Goal: Task Accomplishment & Management: Manage account settings

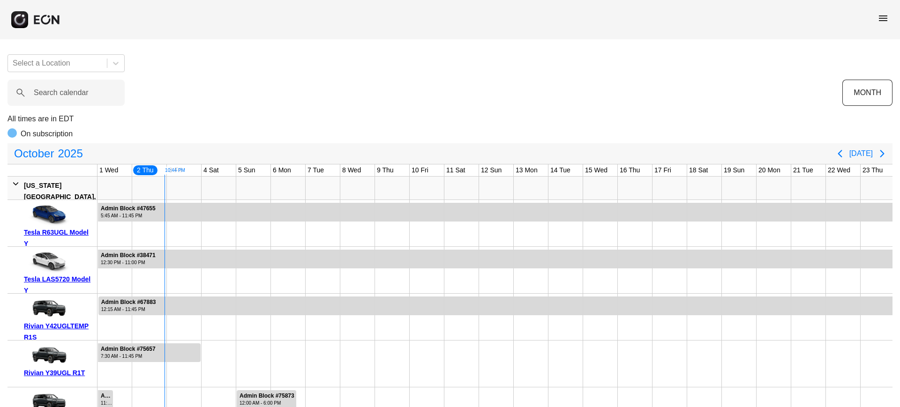
scroll to position [0, 35]
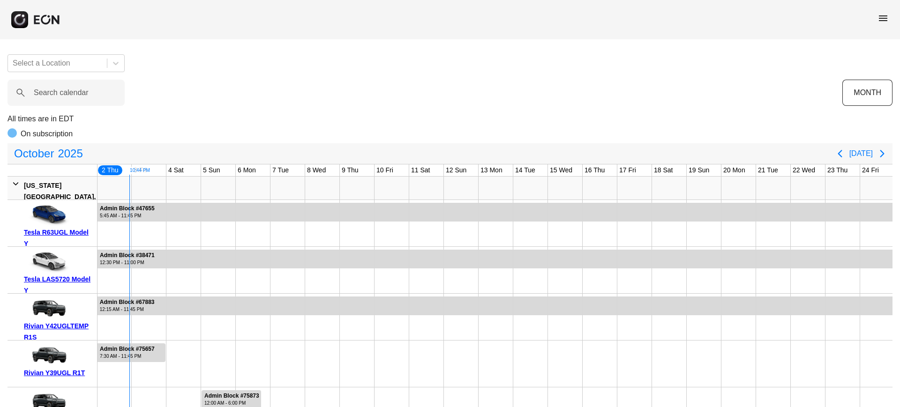
click at [882, 18] on span "menu" at bounding box center [882, 18] width 11 height 11
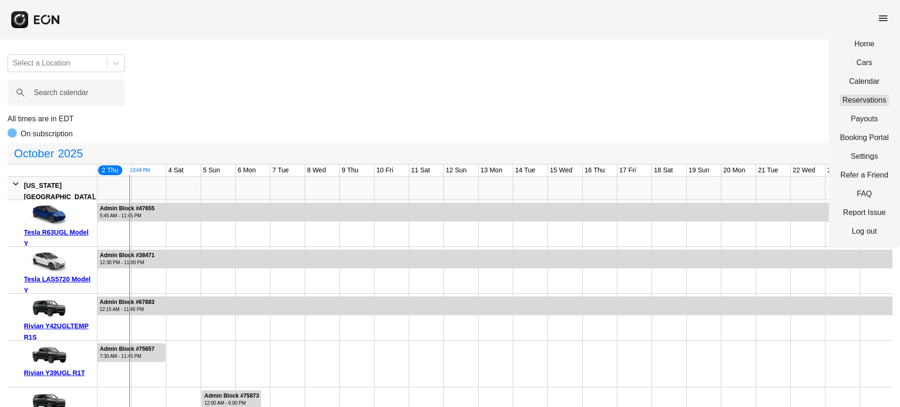
click at [859, 95] on link "Reservations" at bounding box center [864, 100] width 49 height 11
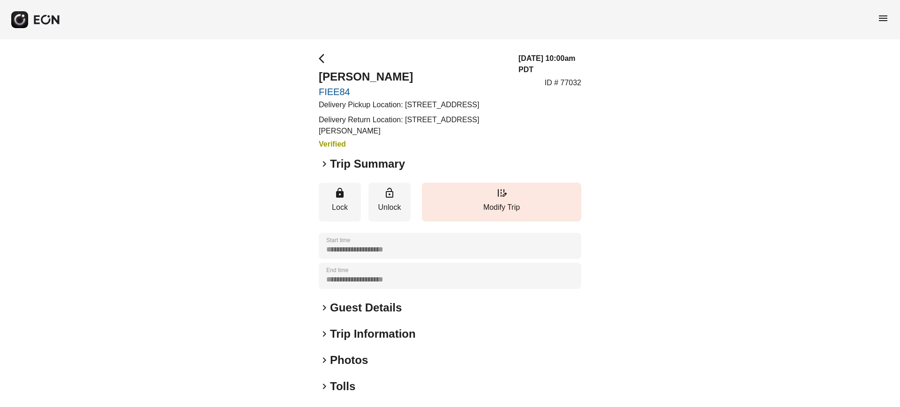
drag, startPoint x: 404, startPoint y: 100, endPoint x: 425, endPoint y: 114, distance: 24.8
click at [425, 111] on p "Delivery Pickup Location: 1414 Paseo La Cresta Palos Verdes Estates CA 90274-20…" at bounding box center [413, 104] width 188 height 11
copy p "1414 Paseo La Cresta Palos Verdes Estates CA 90274-2073"
drag, startPoint x: 406, startPoint y: 129, endPoint x: 416, endPoint y: 147, distance: 20.6
click at [416, 137] on p "Delivery Return Location: 99 Belbrook Way Atherton CA 94027-6405" at bounding box center [413, 125] width 188 height 22
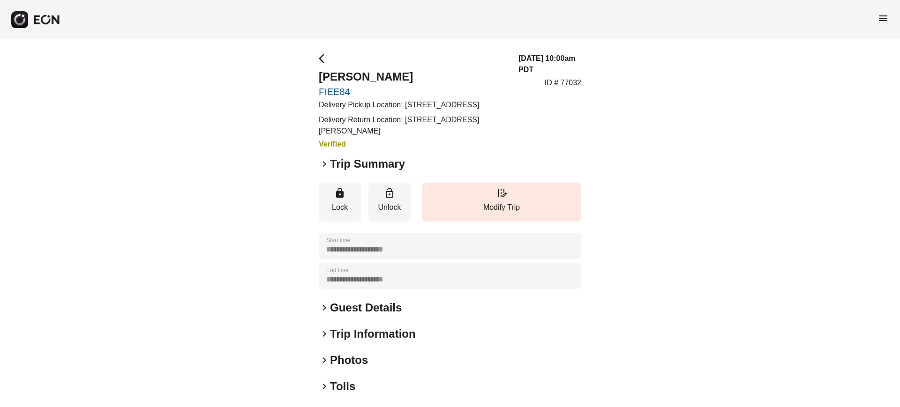
copy p "99 Belbrook Way Atherton CA 94027-6405"
